Goal: Find specific page/section

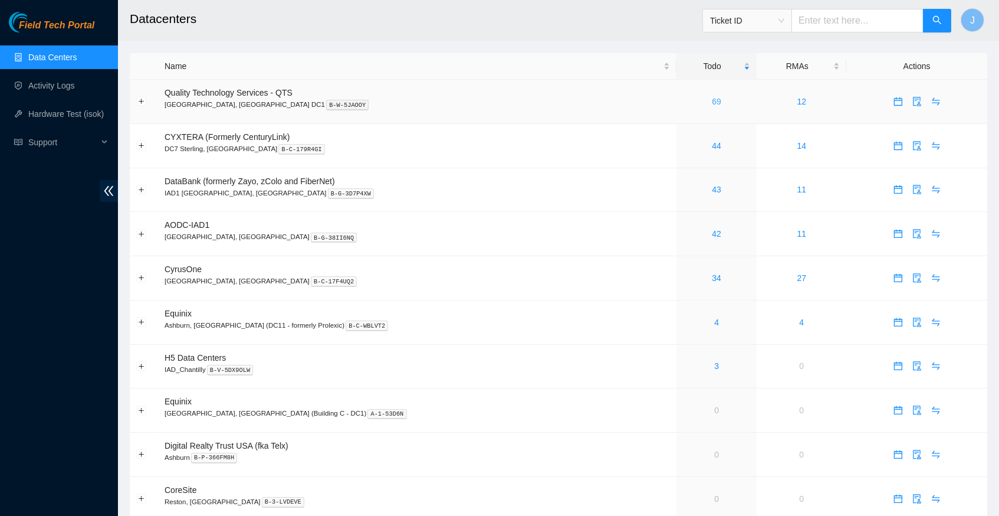
click at [712, 100] on link "69" at bounding box center [716, 101] width 9 height 9
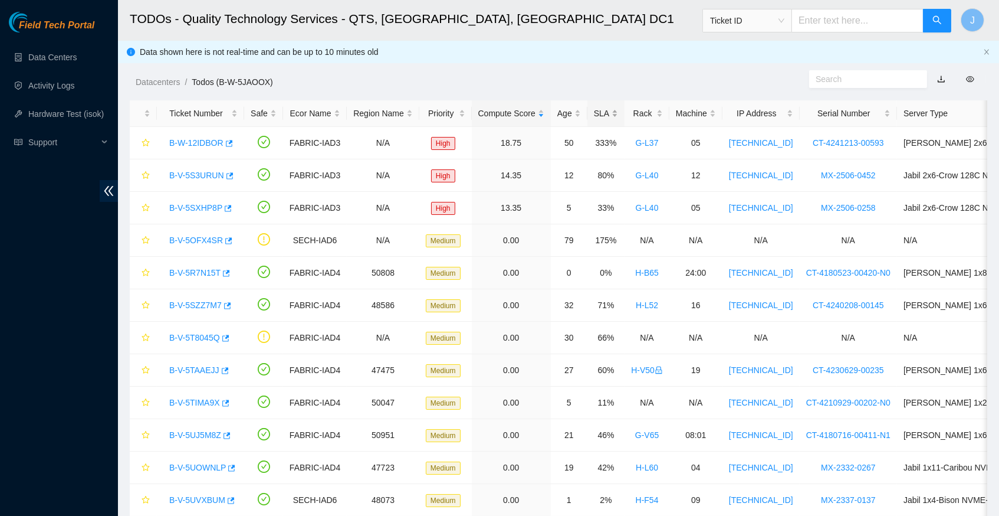
click at [618, 112] on div "SLA" at bounding box center [606, 113] width 24 height 13
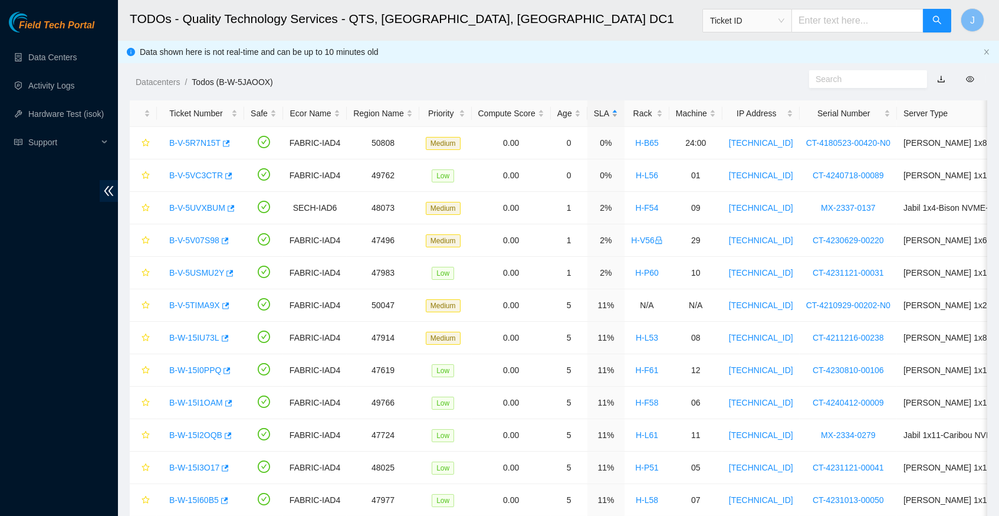
click at [618, 112] on div "SLA" at bounding box center [606, 113] width 24 height 13
